Goal: Information Seeking & Learning: Learn about a topic

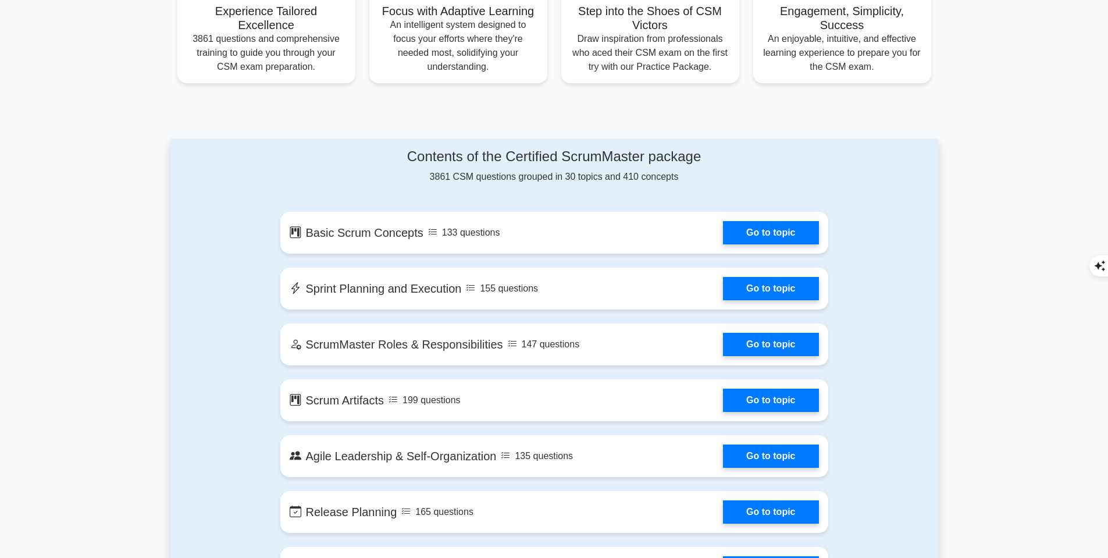
scroll to position [485, 0]
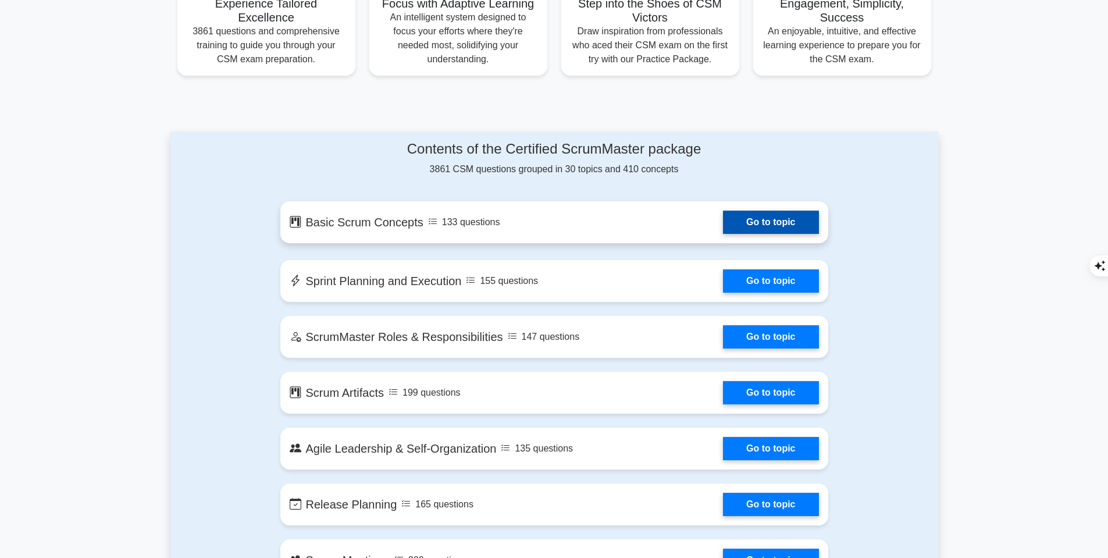
click at [812, 227] on link "Go to topic" at bounding box center [770, 222] width 95 height 23
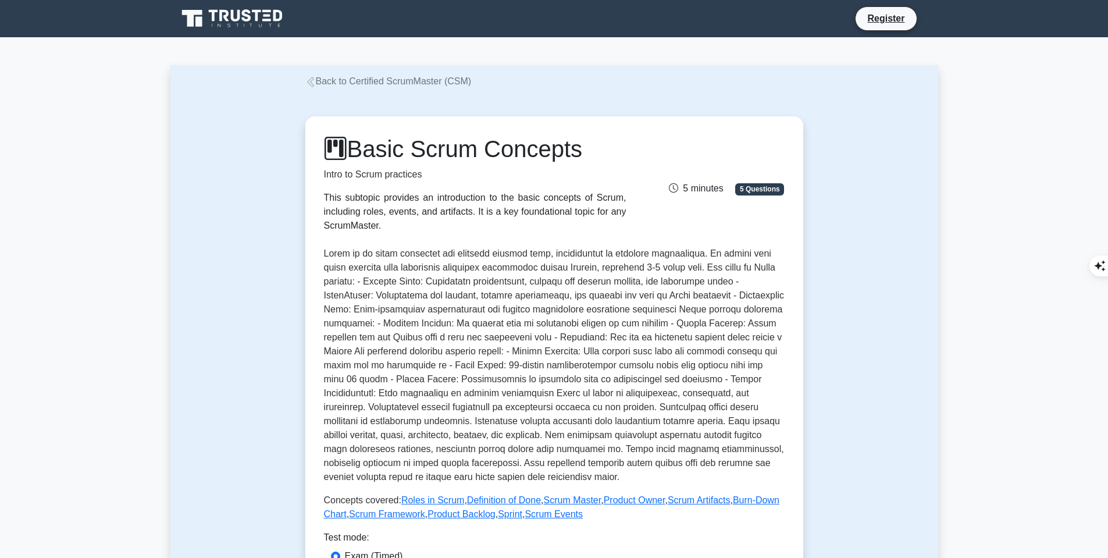
scroll to position [97, 0]
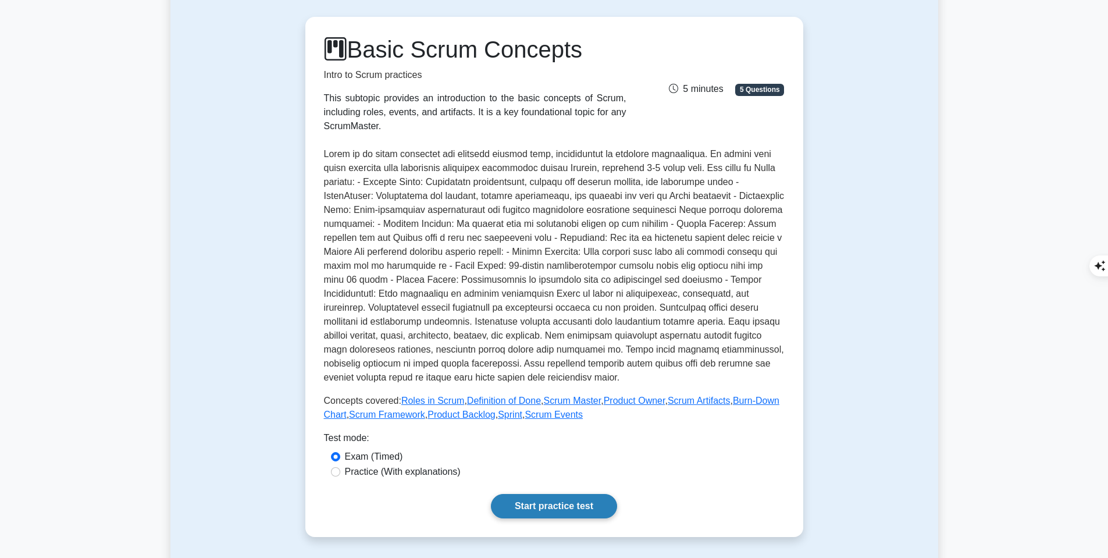
click at [551, 499] on link "Start practice test" at bounding box center [554, 506] width 126 height 24
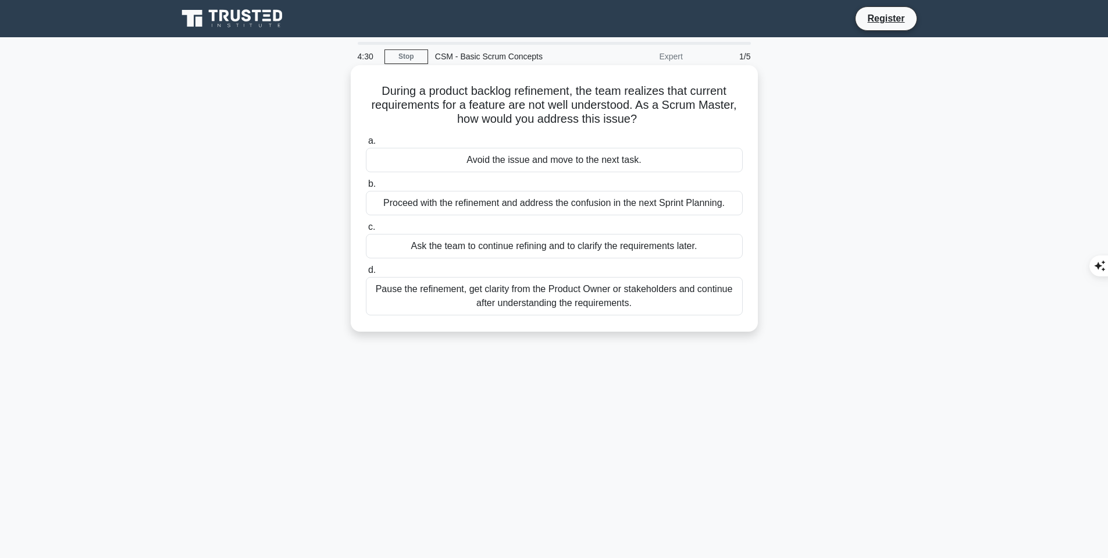
click at [511, 300] on div "Pause the refinement, get clarity from the Product Owner or stakeholders and co…" at bounding box center [554, 296] width 377 height 38
click at [366, 274] on input "d. Pause the refinement, get clarity from the Product Owner or stakeholders and…" at bounding box center [366, 270] width 0 height 8
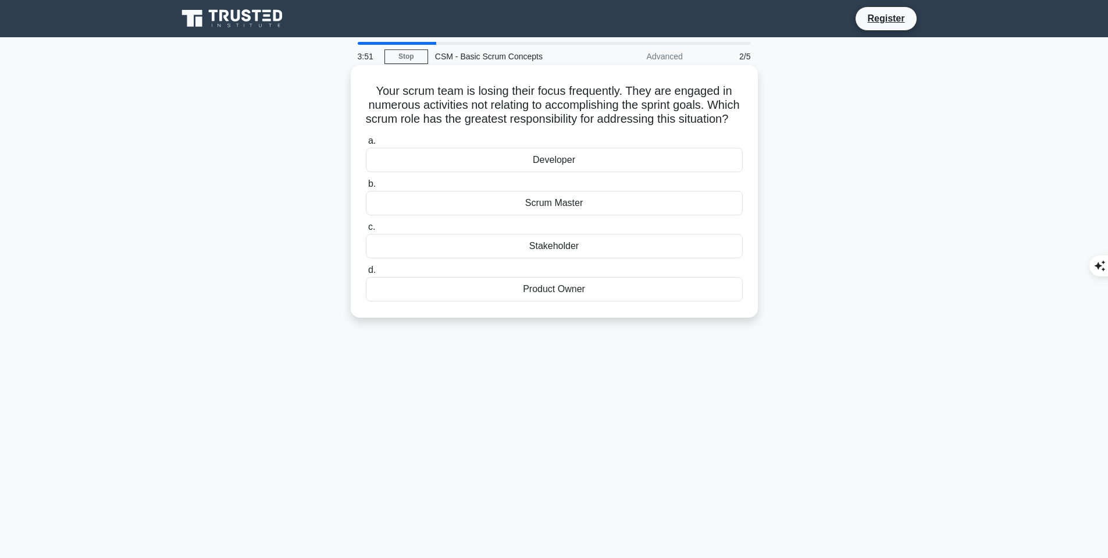
click at [712, 215] on div "Scrum Master" at bounding box center [554, 203] width 377 height 24
click at [366, 188] on input "b. Scrum Master" at bounding box center [366, 184] width 0 height 8
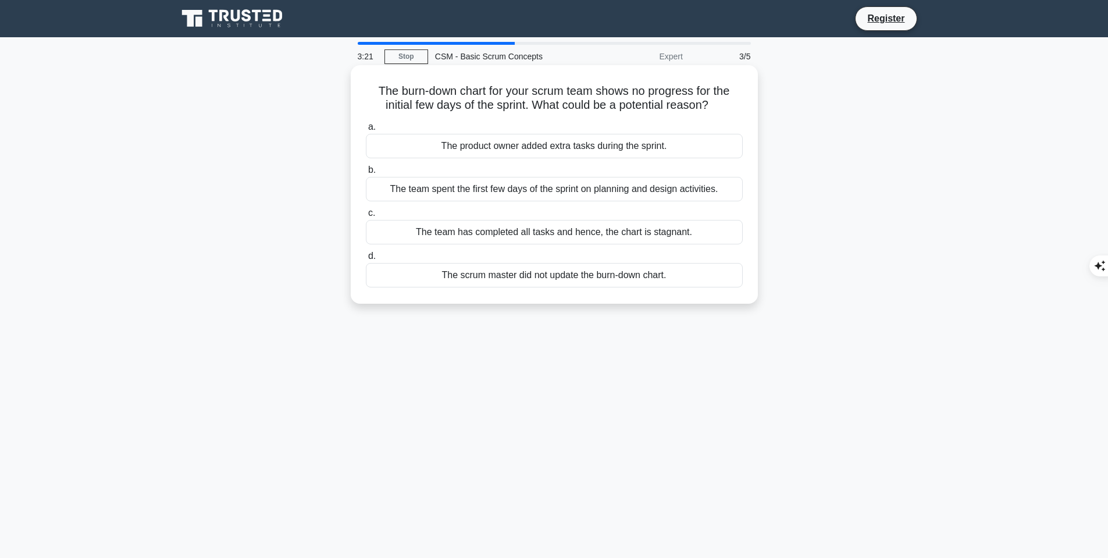
click at [715, 186] on div "The team spent the first few days of the sprint on planning and design activiti…" at bounding box center [554, 189] width 377 height 24
click at [366, 174] on input "b. The team spent the first few days of the sprint on planning and design activ…" at bounding box center [366, 170] width 0 height 8
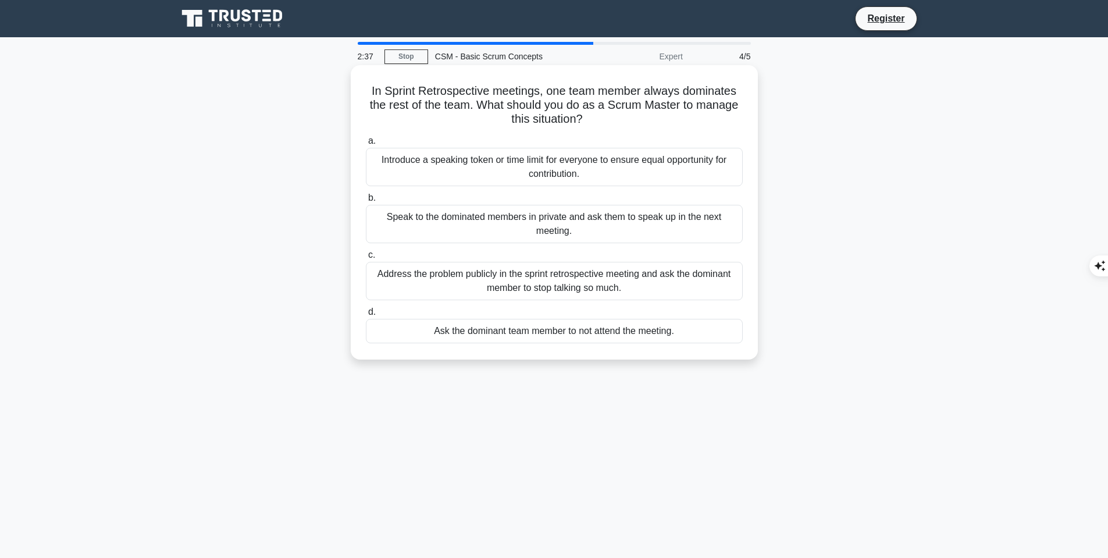
click at [721, 216] on div "Speak to the dominated members in private and ask them to speak up in the next …" at bounding box center [554, 224] width 377 height 38
click at [366, 202] on input "b. Speak to the dominated members in private and ask them to speak up in the ne…" at bounding box center [366, 198] width 0 height 8
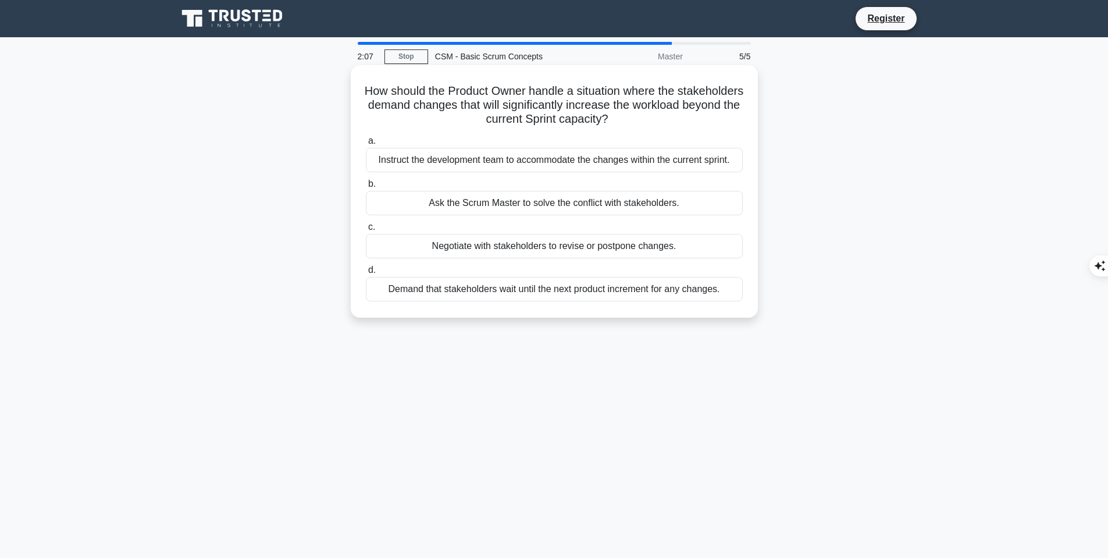
click at [726, 248] on div "Negotiate with stakeholders to revise or postpone changes." at bounding box center [554, 246] width 377 height 24
click at [366, 231] on input "c. Negotiate with stakeholders to revise or postpone changes." at bounding box center [366, 227] width 0 height 8
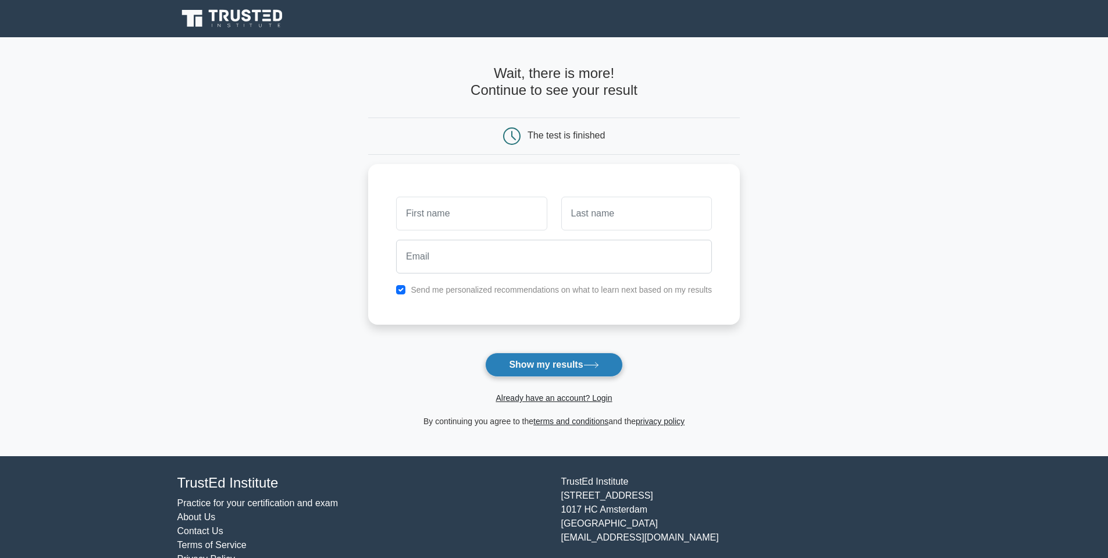
click at [587, 364] on icon at bounding box center [591, 365] width 16 height 6
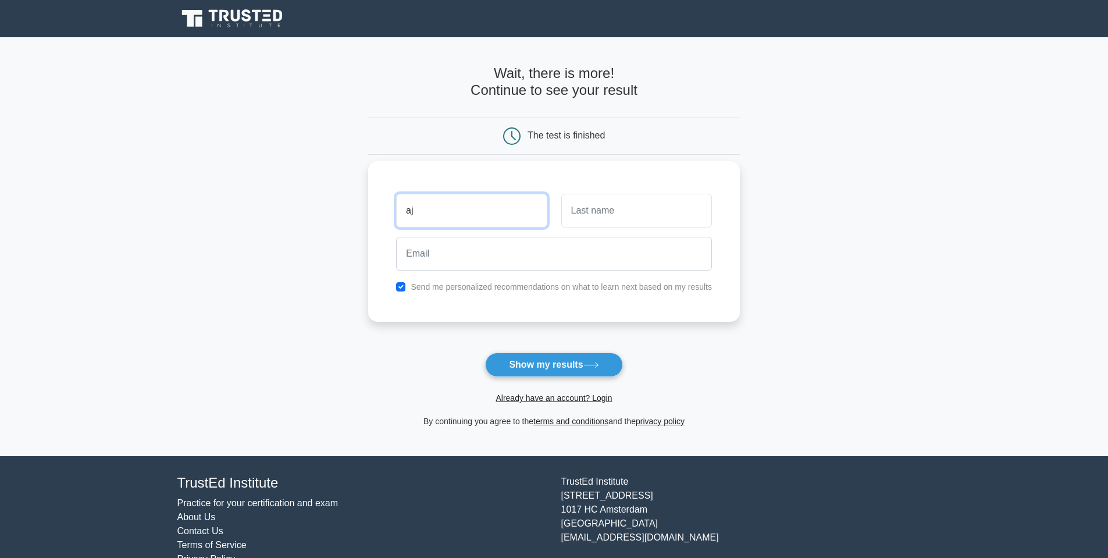
type input "aj"
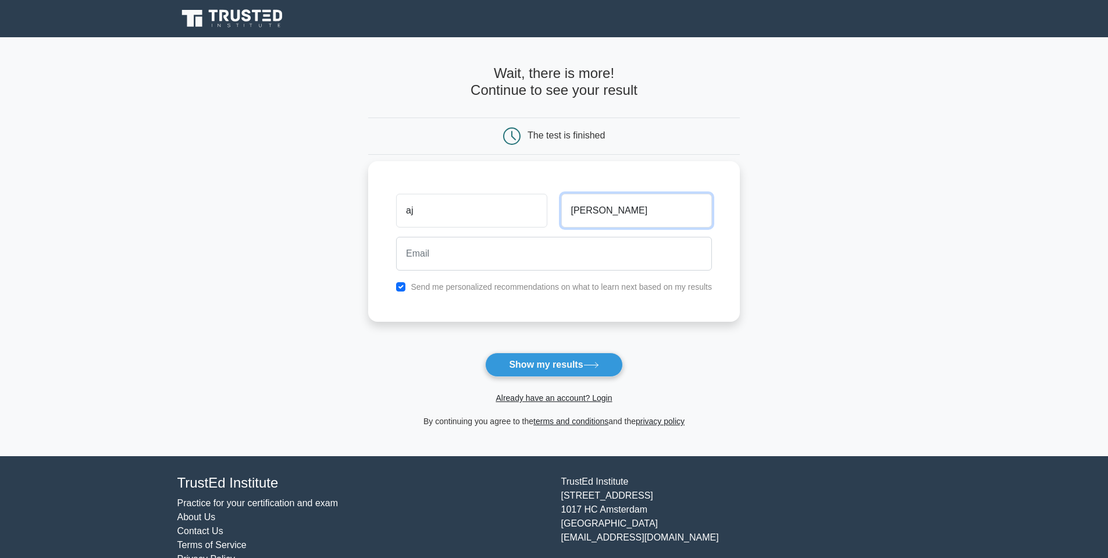
type input "james"
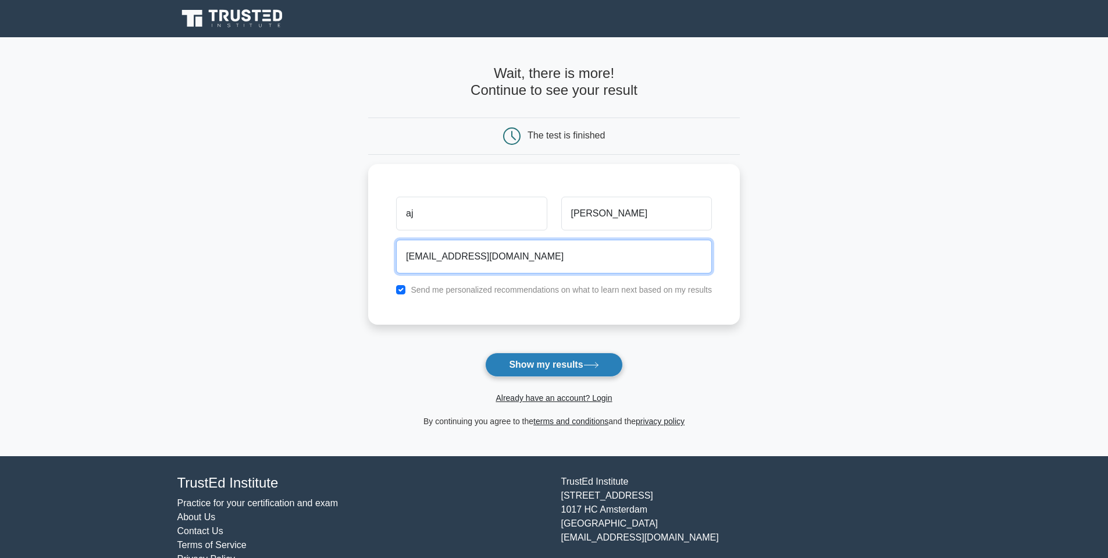
type input "ajjames@gmail.com"
click at [564, 369] on button "Show my results" at bounding box center [553, 365] width 137 height 24
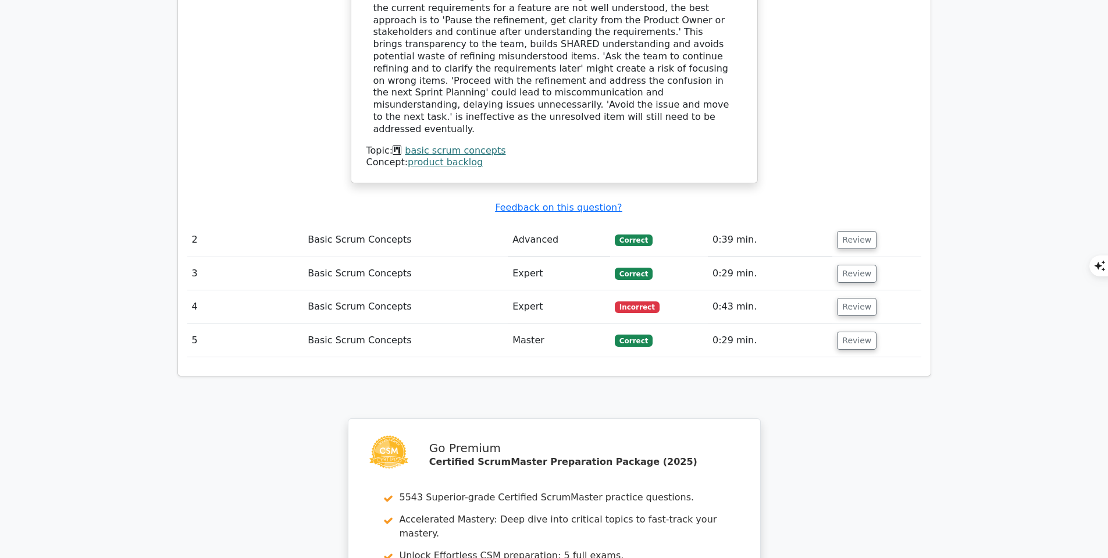
scroll to position [1272, 0]
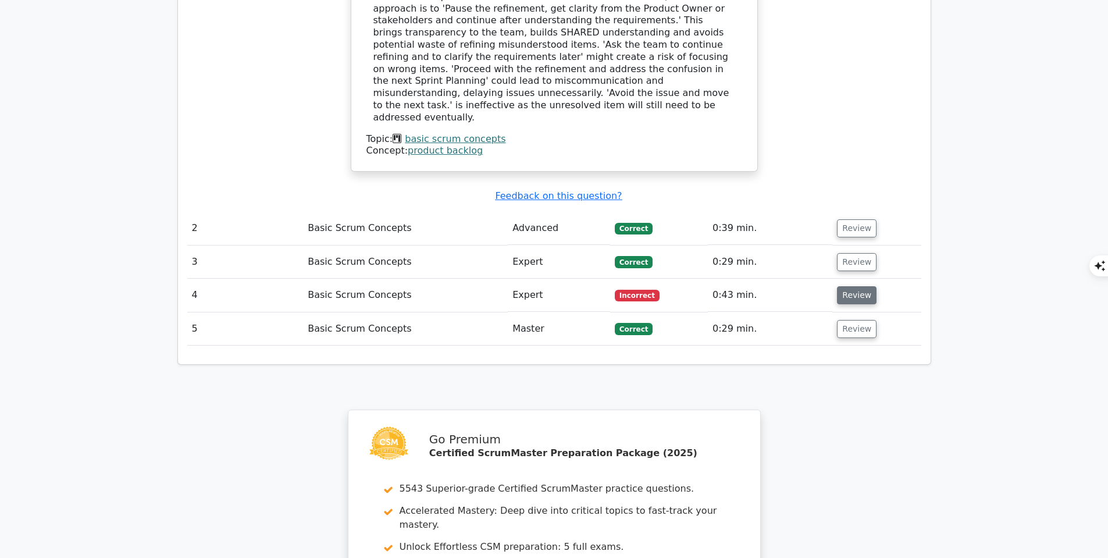
click at [855, 286] on button "Review" at bounding box center [857, 295] width 40 height 18
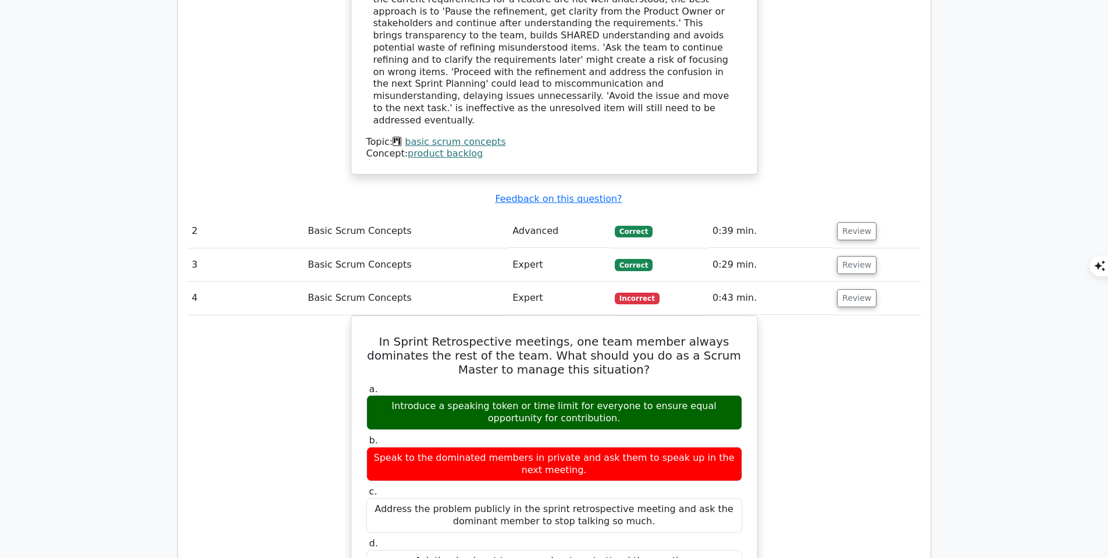
scroll to position [1353, 0]
